Goal: Transaction & Acquisition: Purchase product/service

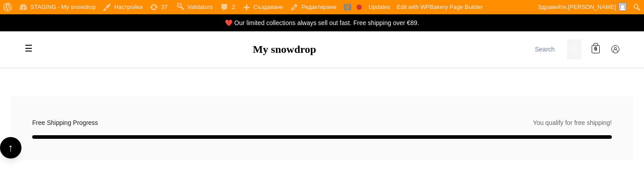
scroll to position [1336, 0]
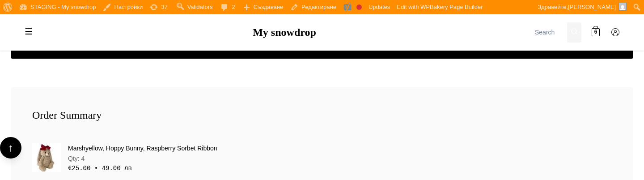
scroll to position [1336, 0]
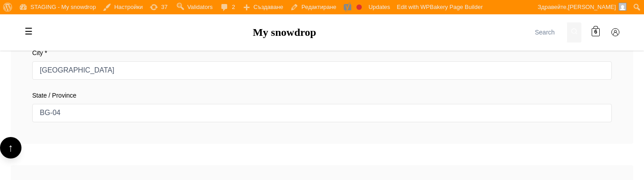
scroll to position [1028, 0]
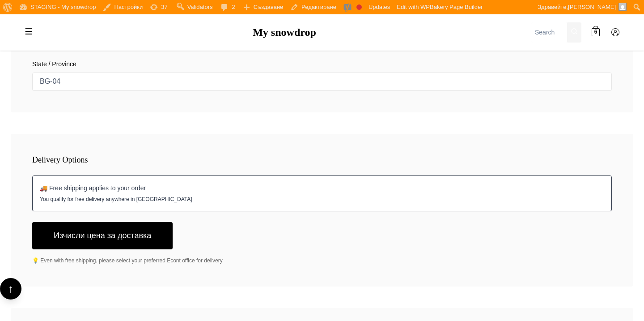
scroll to position [1098, 0]
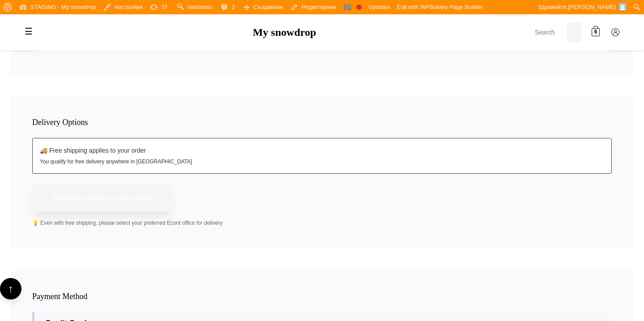
click at [148, 179] on button "Изчисли цена за доставка" at bounding box center [102, 197] width 140 height 27
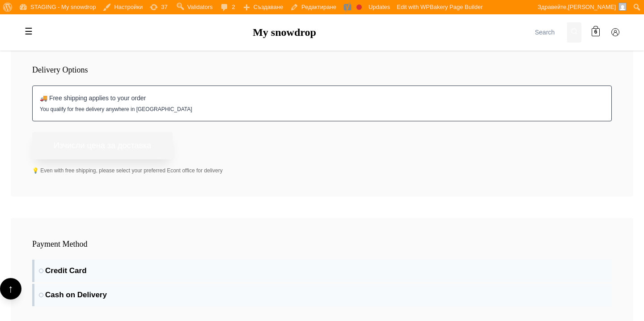
scroll to position [1174, 0]
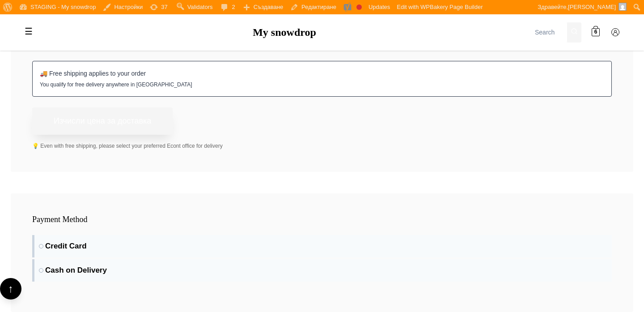
click at [140, 129] on button "Изчисли цена за доставка" at bounding box center [102, 120] width 140 height 27
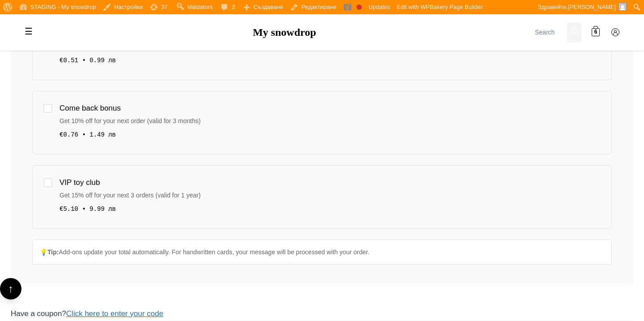
scroll to position [384, 0]
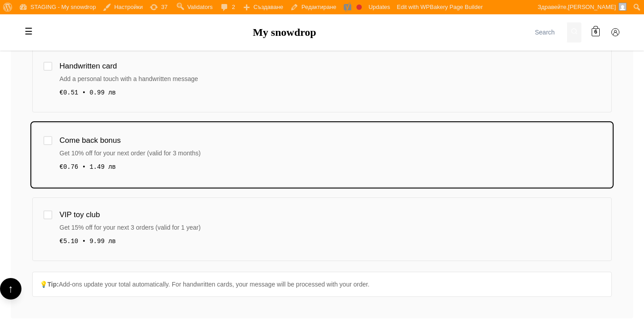
click at [209, 149] on div "Get 10% off for your next order (valid for 3 months)" at bounding box center [329, 153] width 541 height 10
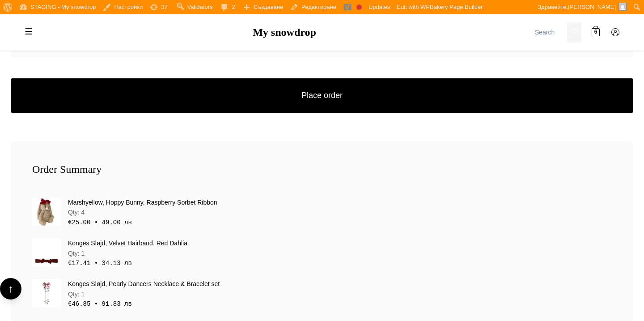
scroll to position [1297, 0]
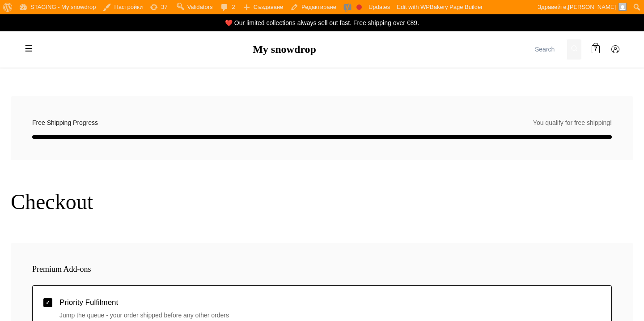
select select "BG-04"
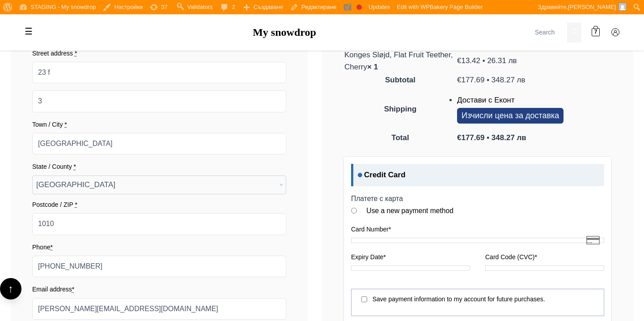
scroll to position [838, 0]
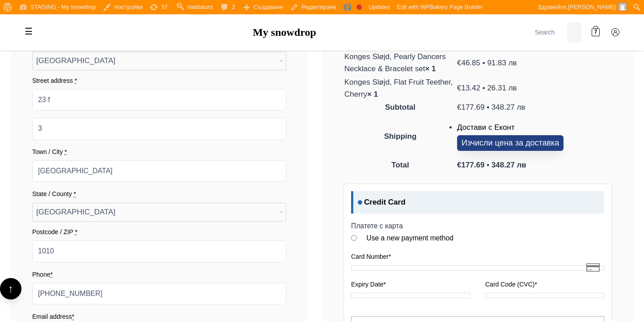
click at [511, 137] on button "Изчисли цена за доставка" at bounding box center [510, 143] width 106 height 16
click at [513, 144] on button "Изчисли цена за доставка" at bounding box center [510, 143] width 106 height 16
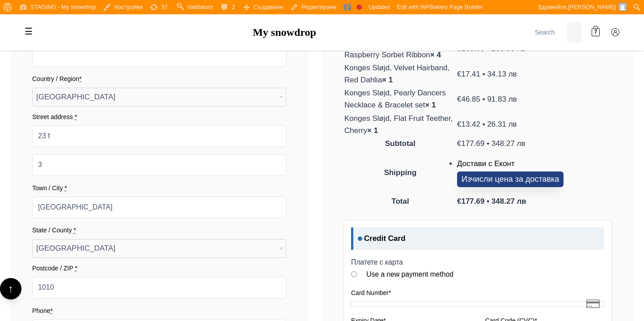
scroll to position [789, 0]
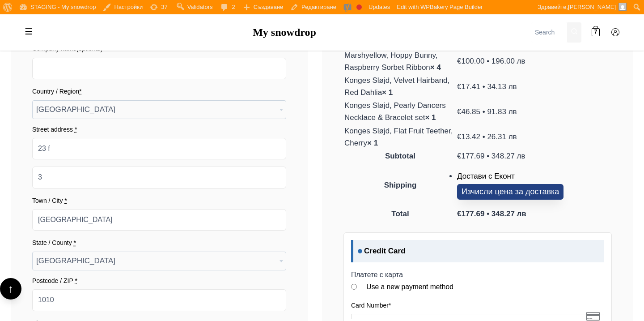
click at [516, 189] on button "Изчисли цена за доставка" at bounding box center [510, 192] width 106 height 16
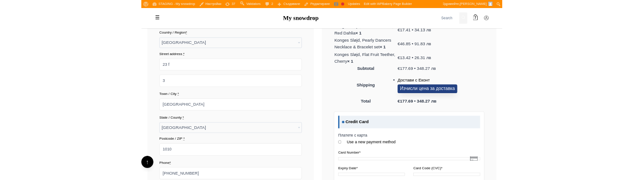
scroll to position [846, 0]
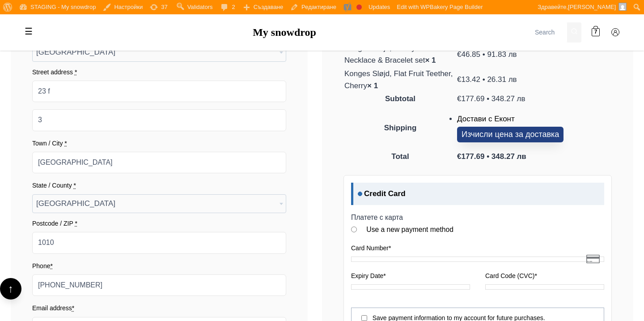
click at [516, 130] on button "Изчисли цена за доставка" at bounding box center [510, 135] width 106 height 16
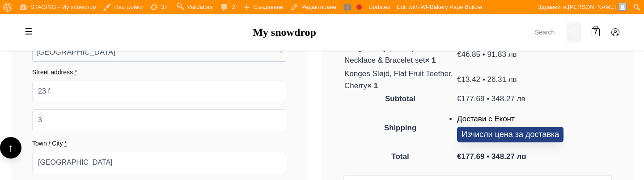
click at [516, 130] on button "Изчисли цена за доставка" at bounding box center [510, 135] width 106 height 16
click at [476, 129] on button "Изчисли цена за доставка" at bounding box center [510, 135] width 106 height 16
click at [472, 135] on button "Изчисли цена за доставка" at bounding box center [510, 135] width 106 height 16
click at [448, 112] on th "Shipping" at bounding box center [400, 128] width 112 height 44
click at [476, 135] on button "Изчисли цена за доставка" at bounding box center [510, 135] width 106 height 16
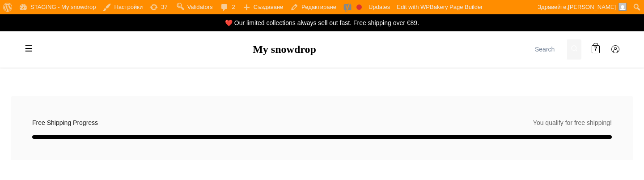
select select "BG-04"
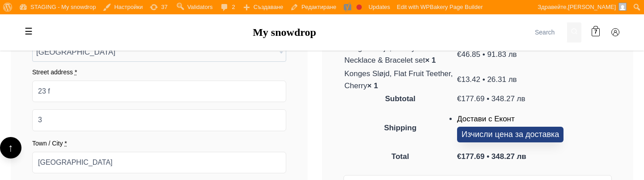
click at [504, 130] on button "Изчисли цена за доставка" at bounding box center [510, 135] width 106 height 16
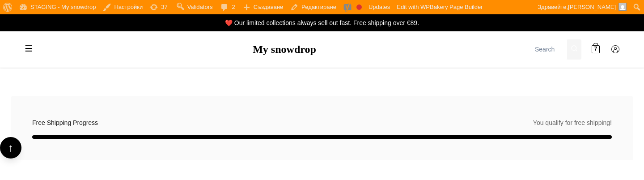
select select "BG-04"
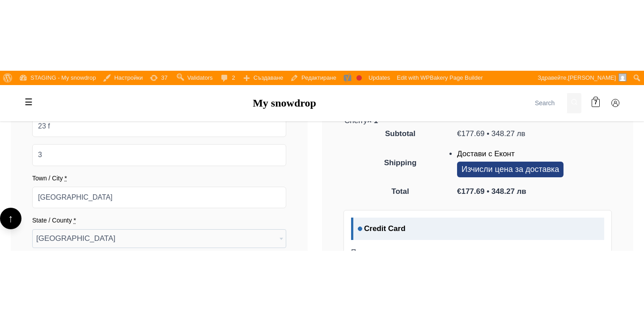
scroll to position [863, 0]
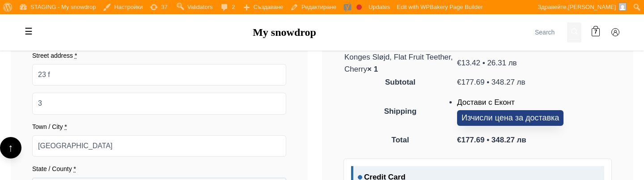
click at [477, 122] on button "Изчисли цена за доставка" at bounding box center [510, 118] width 106 height 16
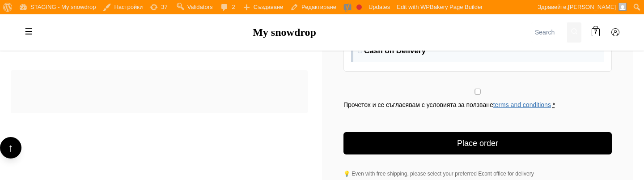
scroll to position [1204, 0]
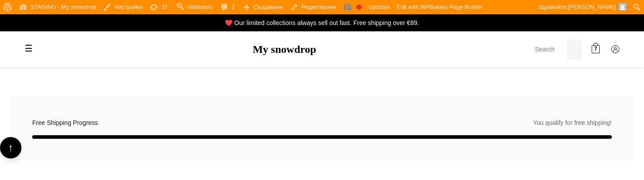
select select "BG-04"
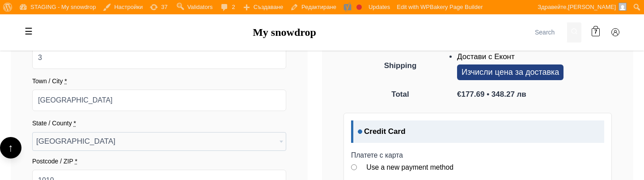
scroll to position [908, 0]
click at [496, 79] on button "Изчисли цена за доставка" at bounding box center [510, 73] width 106 height 16
click at [502, 72] on button "Изчисли цена за доставка" at bounding box center [510, 73] width 106 height 16
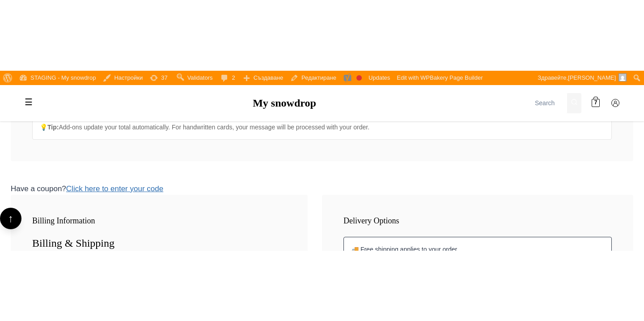
scroll to position [590, 0]
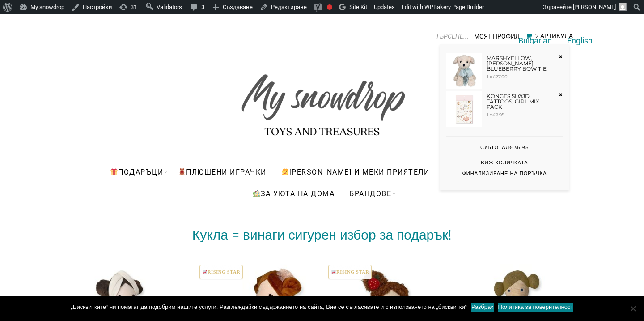
click at [539, 32] on div "2 Артикула" at bounding box center [554, 35] width 38 height 7
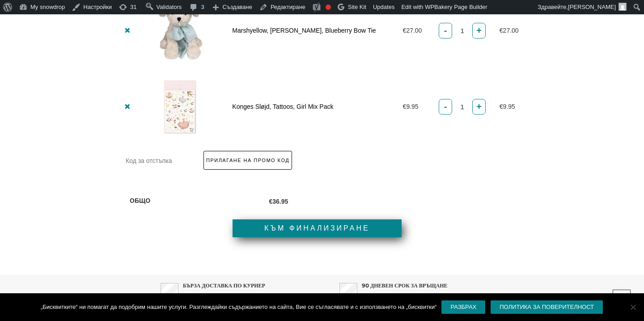
scroll to position [290, 0]
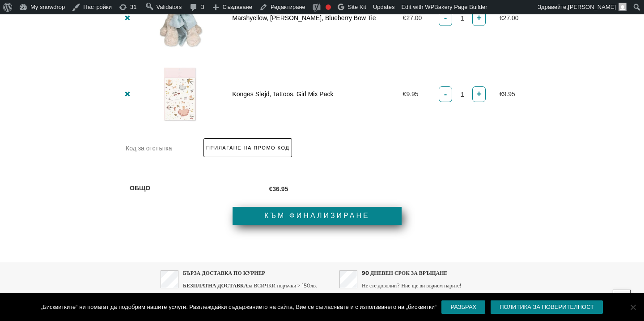
click at [335, 211] on link "Към финализиране" at bounding box center [316, 216] width 169 height 18
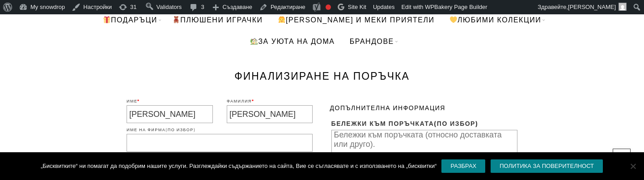
scroll to position [152, 0]
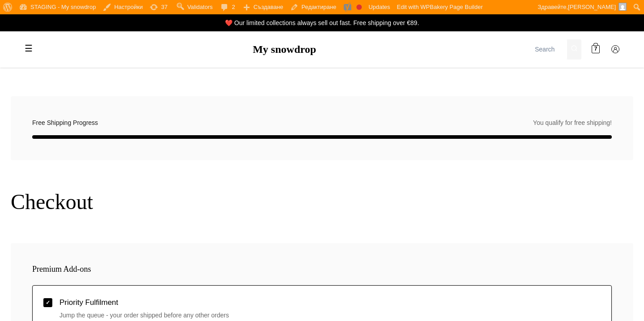
select select "BG-04"
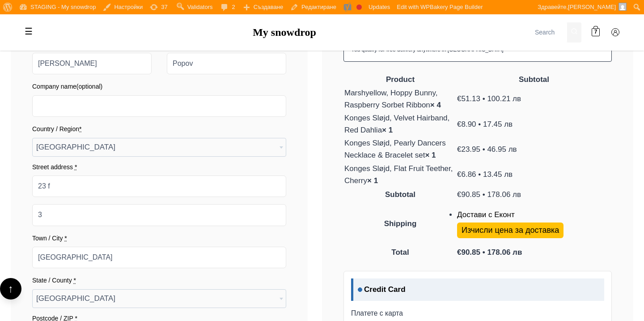
scroll to position [756, 0]
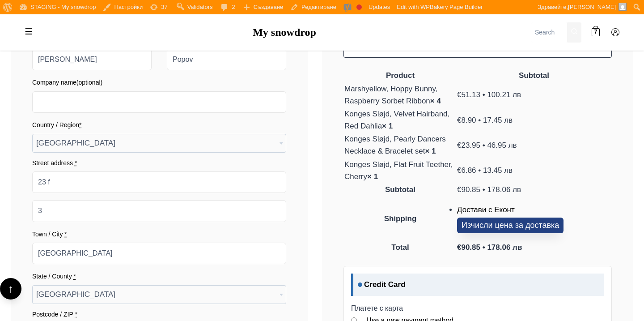
click at [497, 222] on button "Изчисли цена за доставка" at bounding box center [510, 225] width 106 height 16
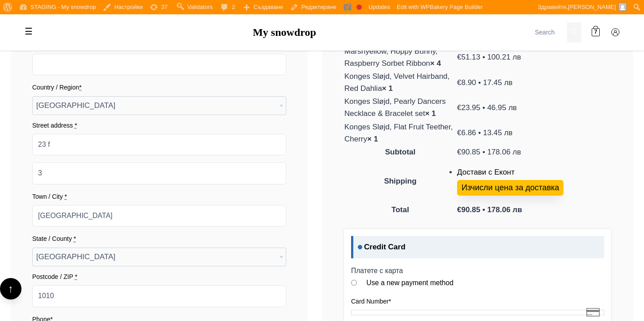
scroll to position [796, 0]
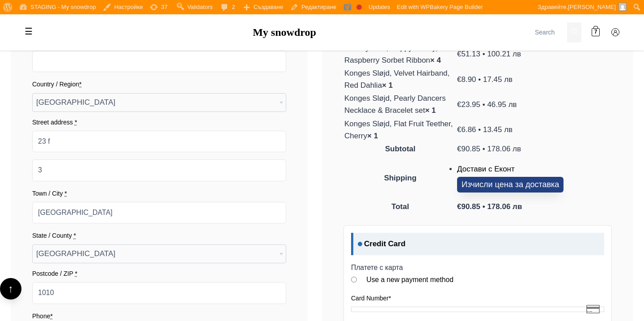
click at [526, 184] on button "Изчисли цена за доставка" at bounding box center [510, 185] width 106 height 16
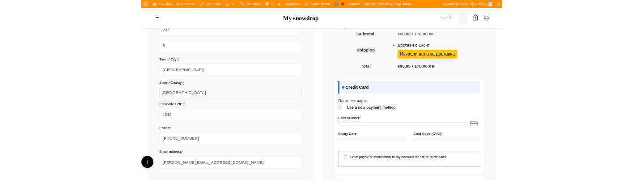
scroll to position [791, 0]
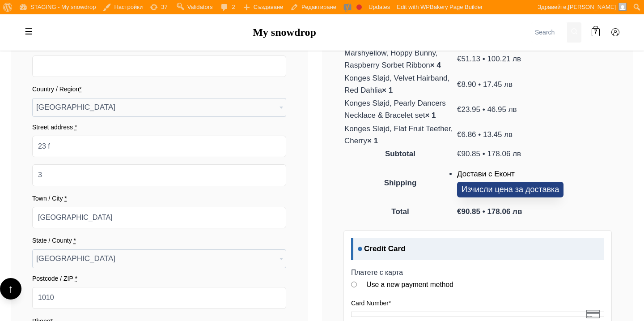
click at [530, 183] on button "Изчисли цена за доставка" at bounding box center [510, 190] width 106 height 16
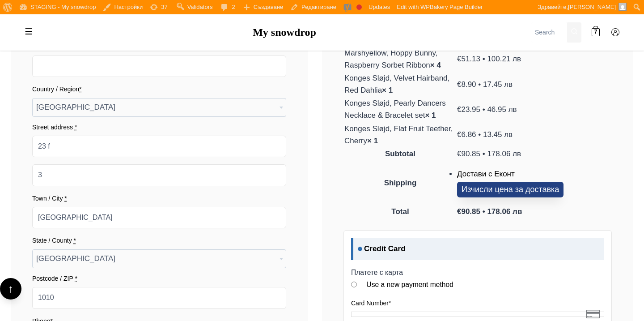
click at [530, 183] on button "Изчисли цена за доставка" at bounding box center [510, 190] width 106 height 16
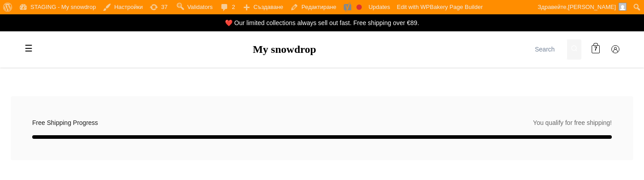
select select "BG-04"
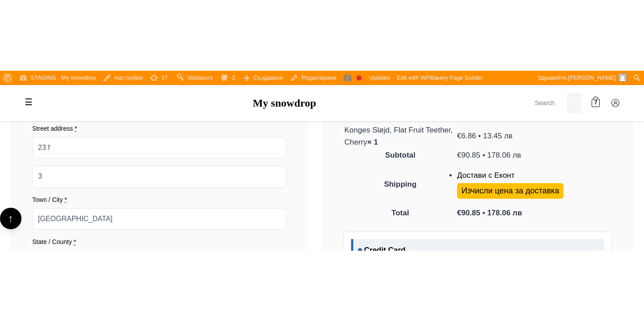
scroll to position [862, 0]
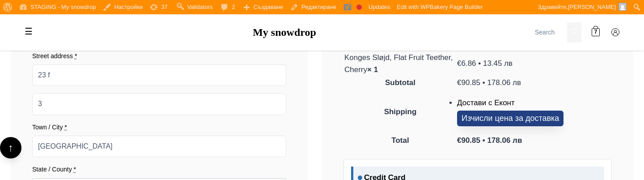
click at [476, 118] on button "Изчисли цена за доставка" at bounding box center [510, 118] width 106 height 16
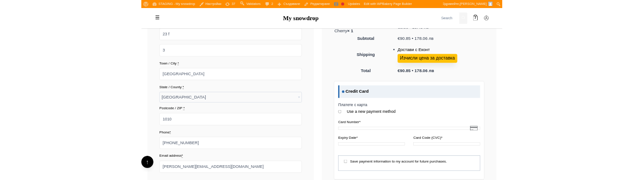
scroll to position [856, 0]
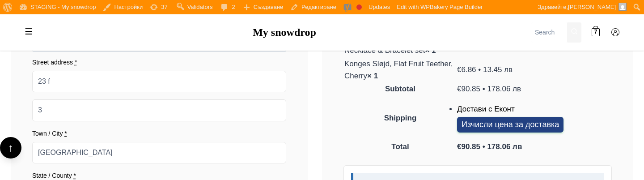
click at [512, 131] on button "Изчисли цена за доставка" at bounding box center [510, 125] width 106 height 16
click at [511, 124] on button "Изчисли цена за доставка" at bounding box center [510, 125] width 106 height 16
click at [493, 130] on button "Изчисли цена за доставка" at bounding box center [510, 125] width 106 height 16
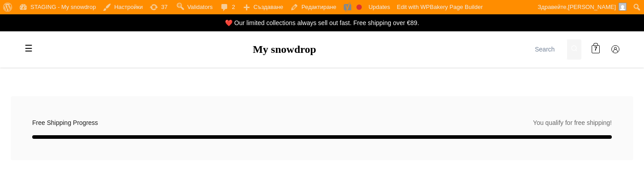
select select "BG-04"
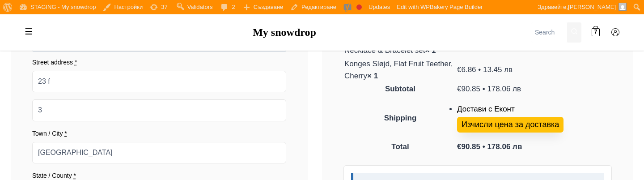
click at [493, 130] on button "Изчисли цена за доставка" at bounding box center [510, 125] width 106 height 16
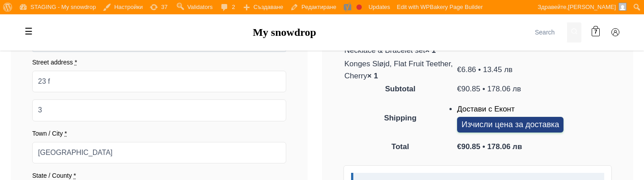
click at [505, 120] on button "Изчисли цена за доставка" at bounding box center [510, 125] width 106 height 16
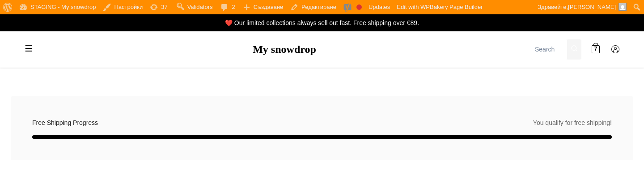
select select "BG-04"
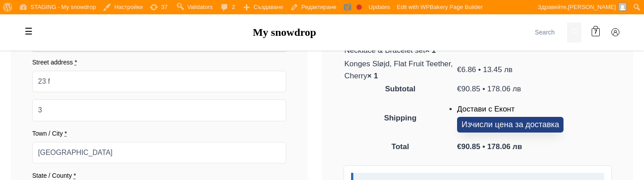
click at [485, 125] on button "Изчисли цена за доставка" at bounding box center [510, 125] width 106 height 16
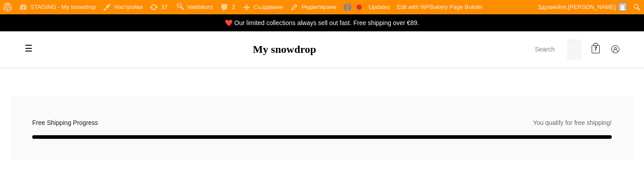
select select "BG-04"
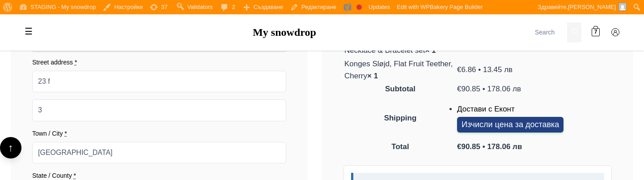
click at [476, 131] on button "Изчисли цена за доставка" at bounding box center [510, 125] width 106 height 16
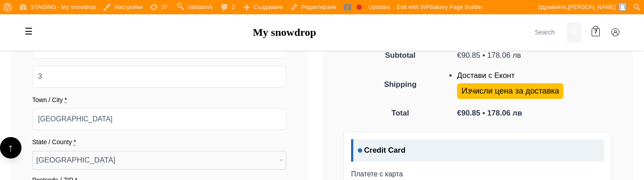
scroll to position [876, 0]
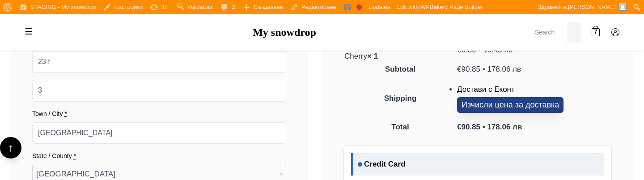
click at [479, 111] on button "Изчисли цена за доставка" at bounding box center [510, 105] width 106 height 16
